Goal: Use online tool/utility: Utilize a website feature to perform a specific function

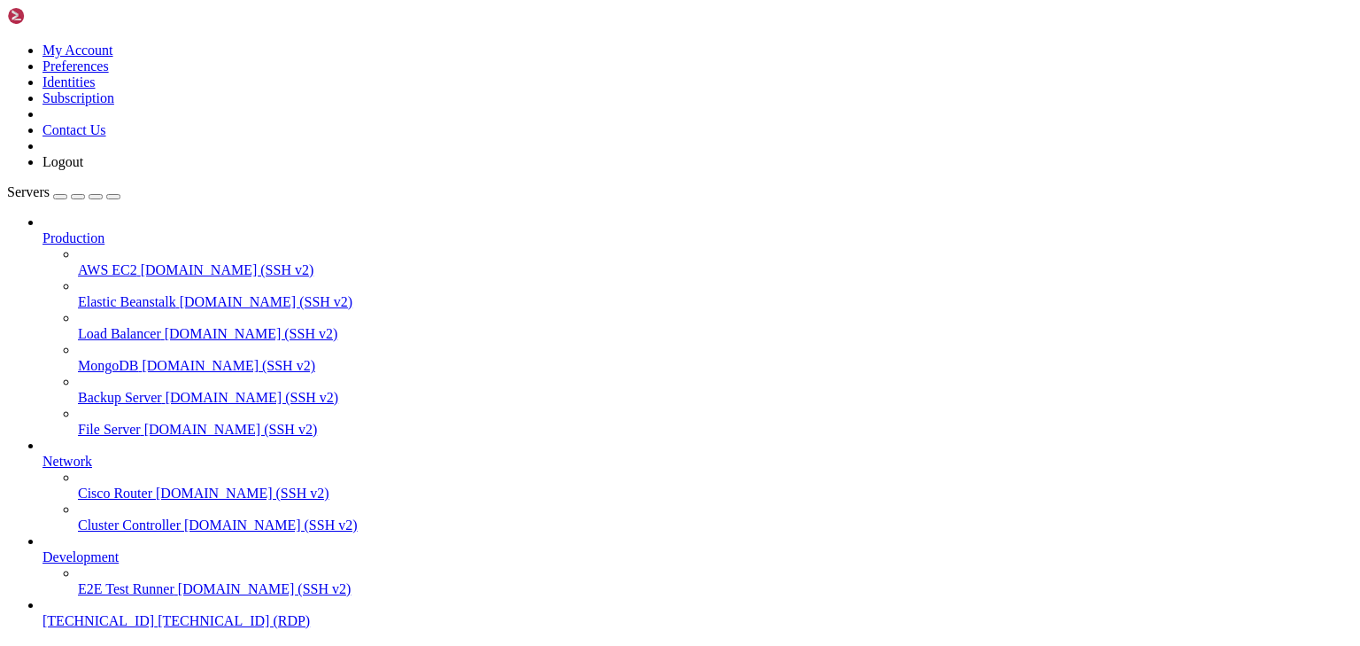
scroll to position [69, 0]
click at [108, 613] on span "[TECHNICAL_ID]" at bounding box center [99, 620] width 112 height 15
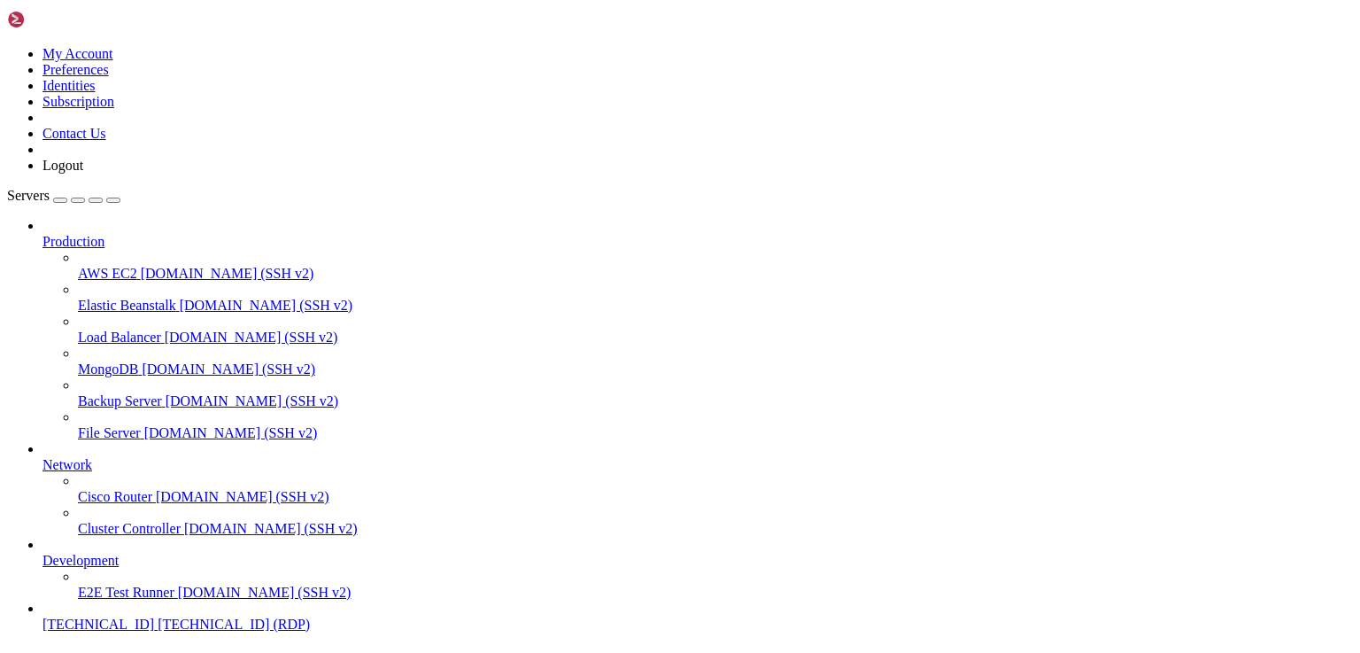
scroll to position [0, 0]
